Goal: Check status: Check status

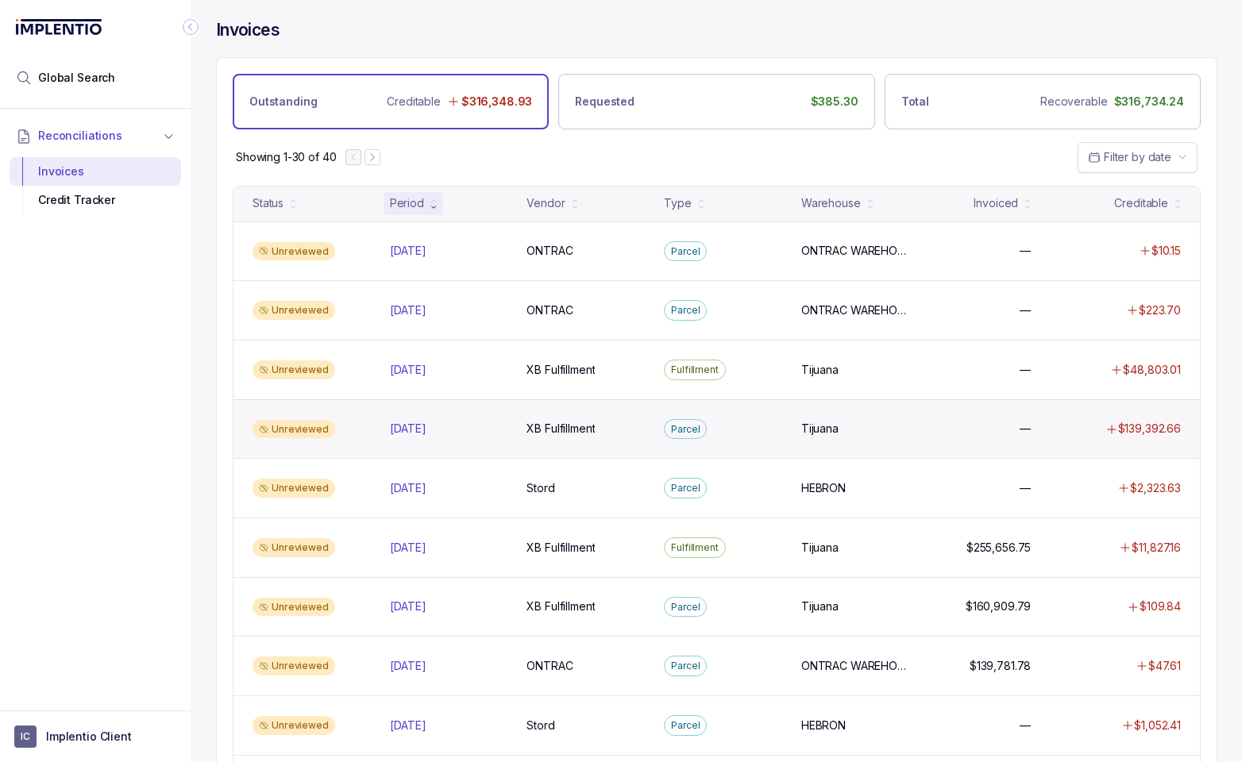
click at [357, 434] on div "Unreviewed" at bounding box center [311, 429] width 131 height 19
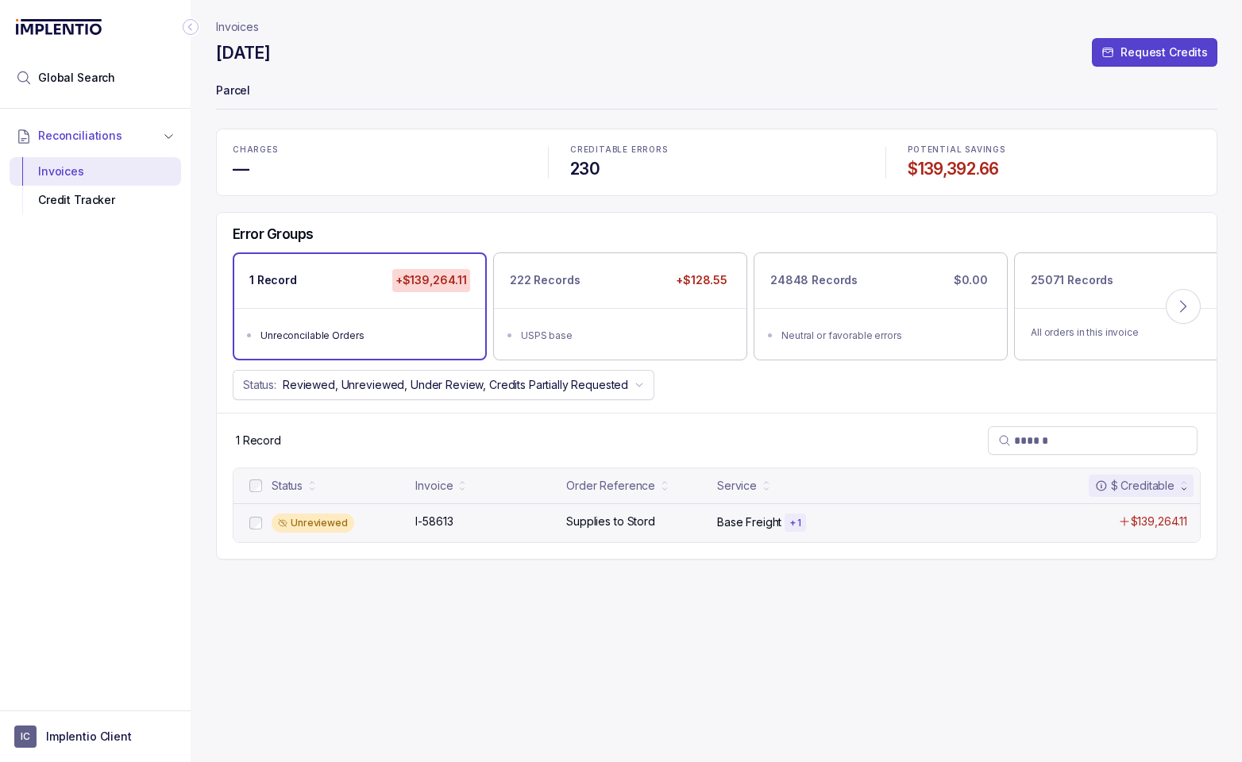
click at [381, 522] on div "Unreviewed" at bounding box center [339, 523] width 134 height 19
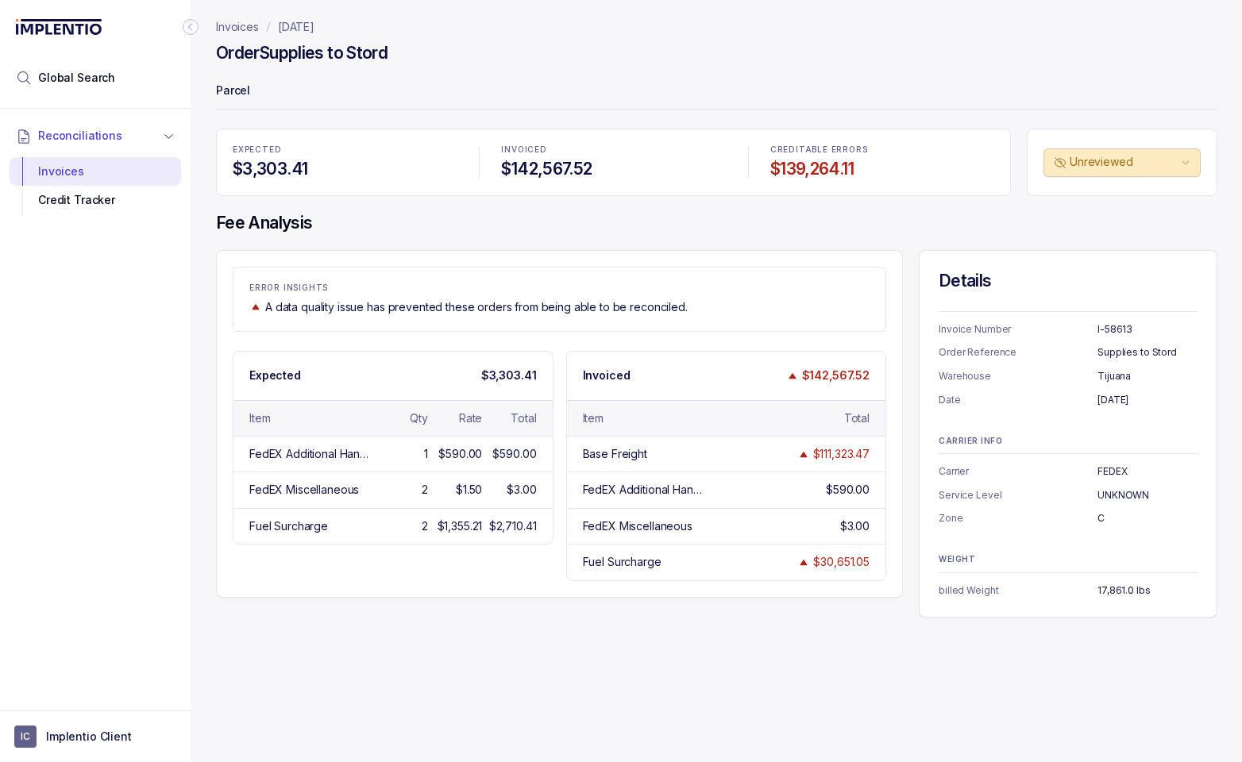
click at [1123, 326] on p "I-58613" at bounding box center [1147, 330] width 100 height 16
copy p "58613"
